Goal: Task Accomplishment & Management: Manage account settings

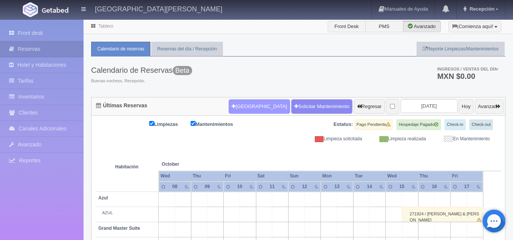
click at [236, 106] on button "[GEOGRAPHIC_DATA]" at bounding box center [259, 106] width 61 height 14
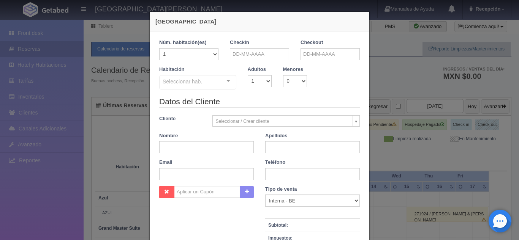
checkbox input "false"
click at [276, 54] on input "text" at bounding box center [259, 54] width 59 height 12
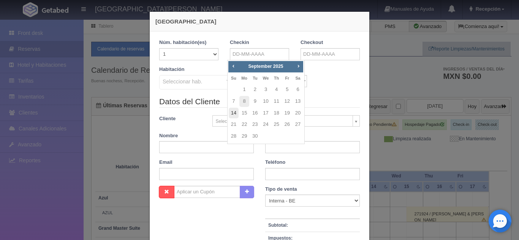
click at [235, 114] on link "14" at bounding box center [234, 113] width 10 height 11
type input "14-09-2025"
checkbox input "false"
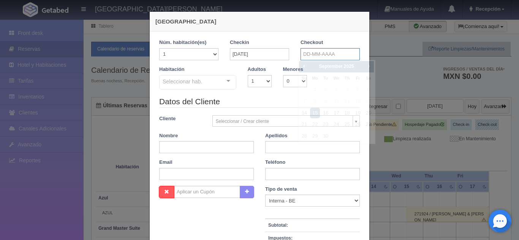
click at [313, 52] on input "text" at bounding box center [329, 54] width 59 height 12
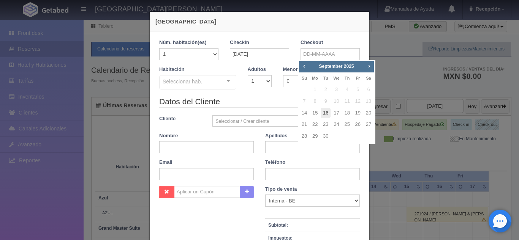
click at [324, 116] on link "16" at bounding box center [326, 113] width 10 height 11
type input "16-09-2025"
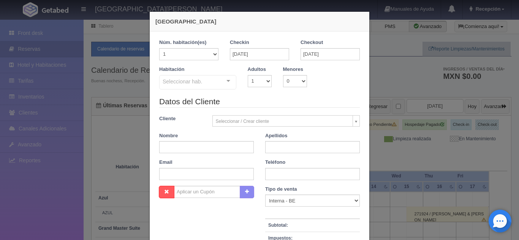
checkbox input "false"
click at [264, 85] on select "1 2 3 4 5 6 7 8 9 10" at bounding box center [260, 81] width 24 height 12
select select "2"
click at [248, 75] on select "1 2 3 4 5 6 7 8 9 10" at bounding box center [260, 81] width 24 height 12
checkbox input "false"
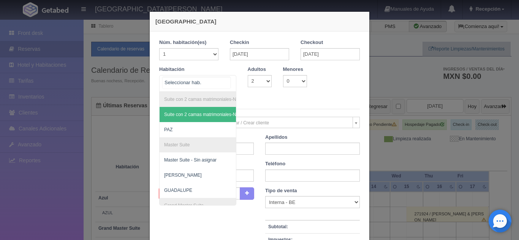
click at [226, 83] on div "Suite con 2 camas matrimoniales-No apta para menores Suite con 2 camas matrimon…" at bounding box center [197, 83] width 77 height 17
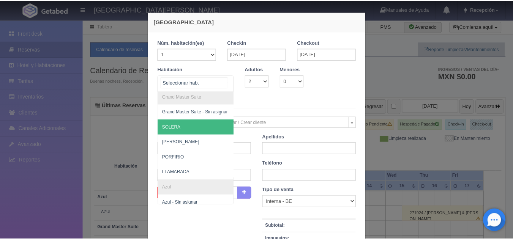
scroll to position [120, 0]
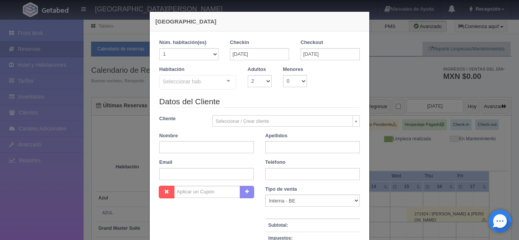
click at [387, 71] on div "Nueva Reserva 1 Núm. habitación(es) 1 2 3 4 5 6 7 8 9 10 11 12 13 14 15 16 17 1…" at bounding box center [259, 120] width 519 height 240
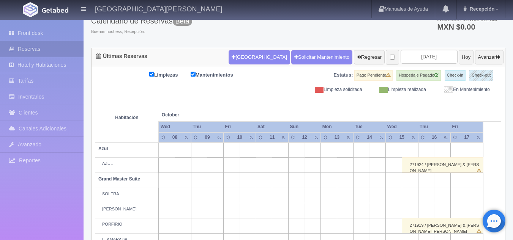
scroll to position [0, 0]
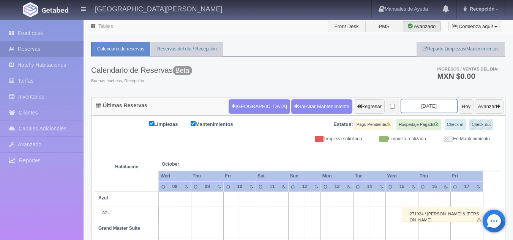
click at [422, 108] on input "2025-10-10" at bounding box center [429, 106] width 57 height 14
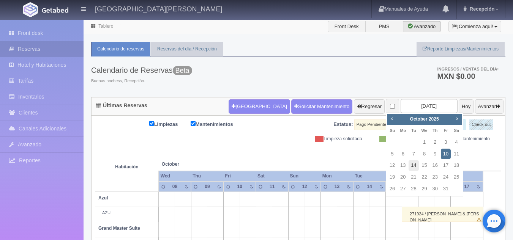
click at [413, 164] on link "14" at bounding box center [414, 165] width 10 height 11
type input "2025-10-14"
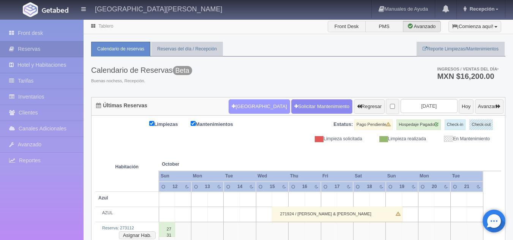
click at [250, 105] on button "[GEOGRAPHIC_DATA]" at bounding box center [259, 106] width 61 height 14
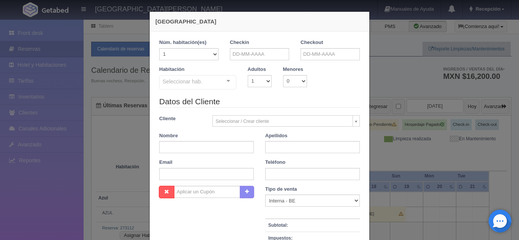
checkbox input "false"
click at [271, 55] on input "text" at bounding box center [259, 54] width 59 height 12
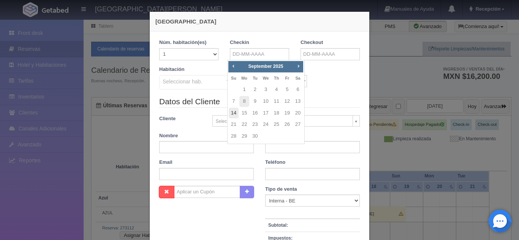
click at [235, 114] on link "14" at bounding box center [234, 113] width 10 height 11
type input "14-09-2025"
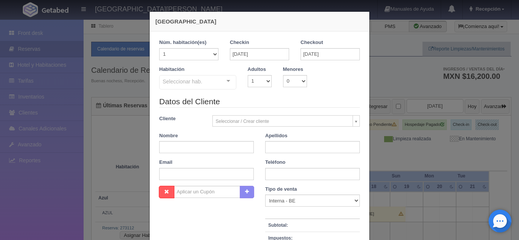
checkbox input "false"
click at [324, 55] on input "14-09-2025" at bounding box center [329, 54] width 59 height 12
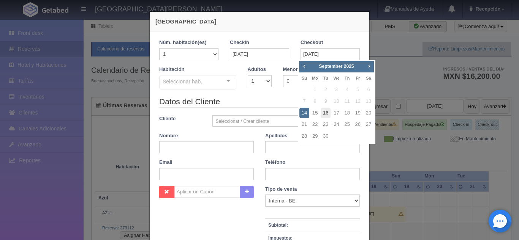
click at [323, 112] on link "16" at bounding box center [326, 113] width 10 height 11
type input "16-09-2025"
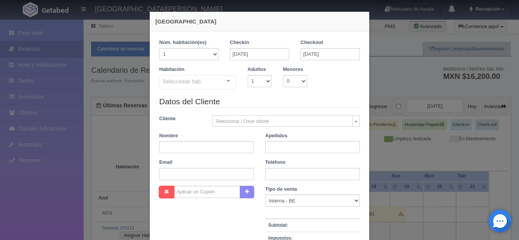
checkbox input "false"
click at [265, 82] on select "1 2 3 4 5 6 7 8 9 10" at bounding box center [260, 81] width 24 height 12
select select "2"
click at [248, 75] on select "1 2 3 4 5 6 7 8 9 10" at bounding box center [260, 81] width 24 height 12
checkbox input "false"
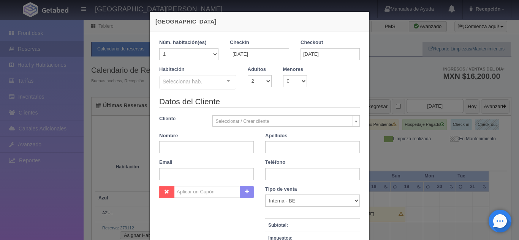
click at [227, 83] on div "Seleccionar hab. Suite con 2 camas matrimoniales-No apta para menores Suite con…" at bounding box center [197, 82] width 77 height 15
click at [385, 77] on div "Nueva Reserva 1 Núm. habitación(es) 1 2 3 4 5 6 7 8 9 10 11 12 13 14 15 16 17 1…" at bounding box center [259, 120] width 519 height 240
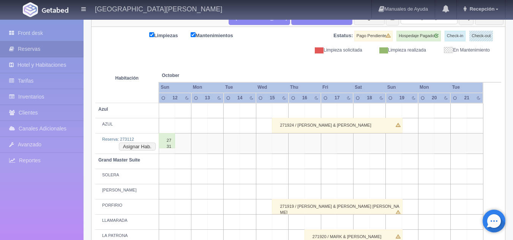
scroll to position [113, 0]
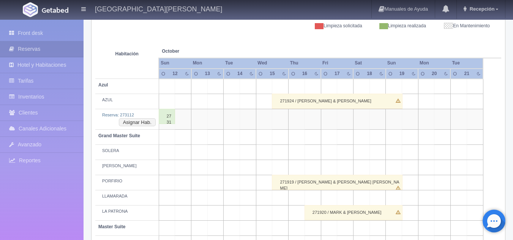
click at [164, 117] on div "273112 / Darío Acosta Acosta" at bounding box center [167, 116] width 16 height 15
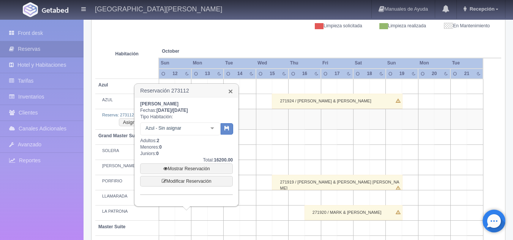
click at [229, 91] on link "×" at bounding box center [230, 91] width 5 height 8
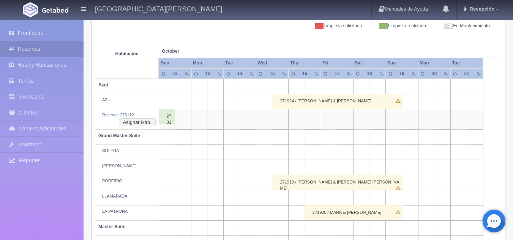
scroll to position [151, 0]
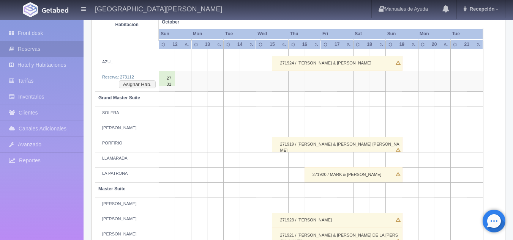
click at [245, 174] on td at bounding box center [248, 175] width 16 height 15
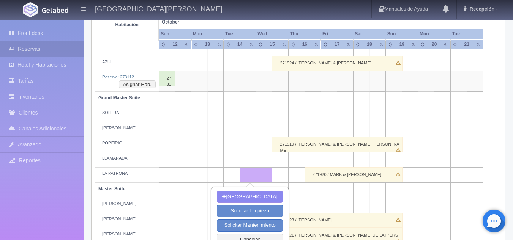
click at [294, 175] on td at bounding box center [297, 175] width 16 height 15
click at [255, 197] on button "[GEOGRAPHIC_DATA]" at bounding box center [250, 197] width 66 height 13
type input "14-10-2025"
type input "16-10-2025"
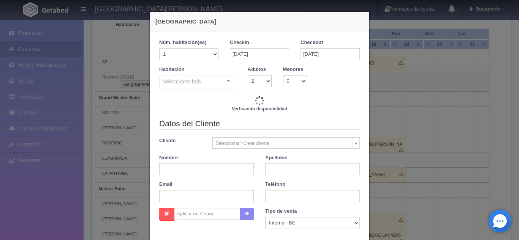
checkbox input "false"
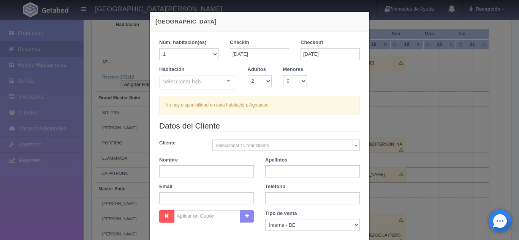
click at [388, 88] on div "Nueva Reserva 1 Núm. habitación(es) 1 2 3 4 5 6 7 8 9 10 11 12 13 14 15 16 17 1…" at bounding box center [259, 120] width 519 height 240
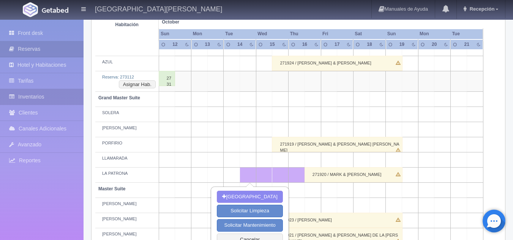
click at [36, 94] on link "Inventarios" at bounding box center [42, 97] width 84 height 16
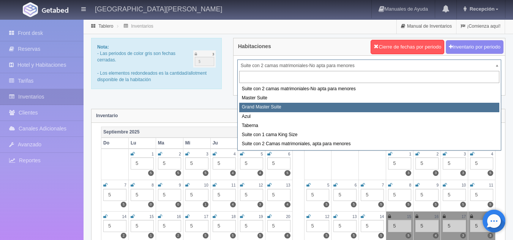
select select "1918"
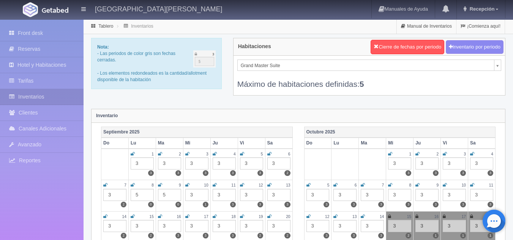
scroll to position [76, 0]
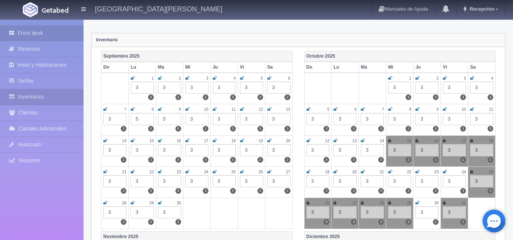
click at [44, 32] on link "Front desk" at bounding box center [42, 33] width 84 height 16
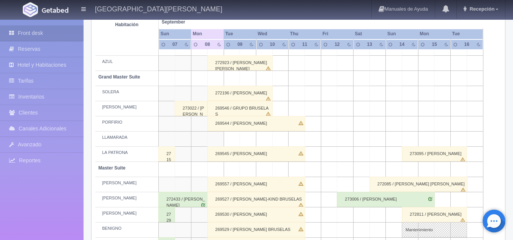
scroll to position [190, 0]
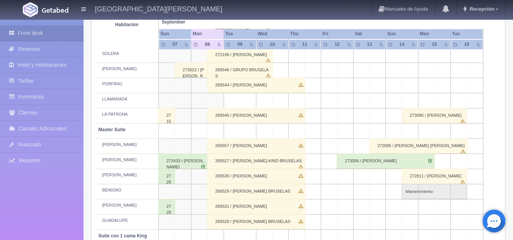
click at [436, 115] on div "273095 / [PERSON_NAME]" at bounding box center [434, 115] width 65 height 15
